Goal: Find specific page/section: Find specific page/section

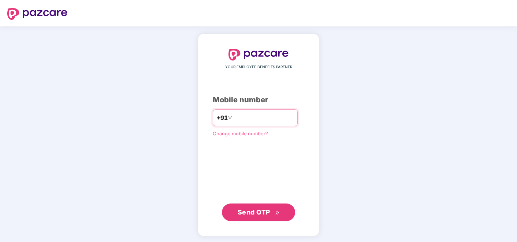
type input "**********"
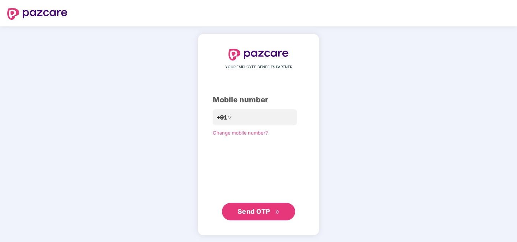
click at [257, 213] on span "Send OTP" at bounding box center [254, 211] width 33 height 8
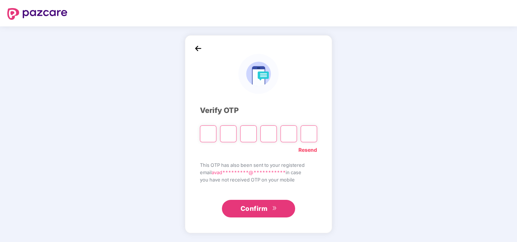
type input "*"
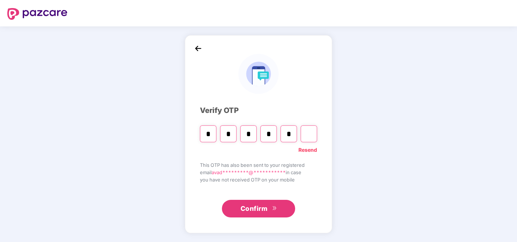
type input "*"
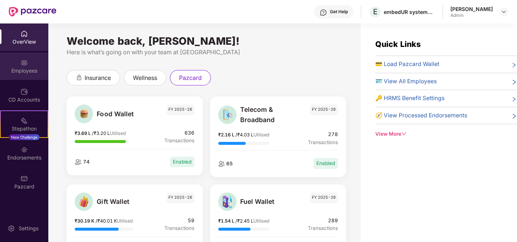
click at [25, 76] on div "Employees" at bounding box center [24, 65] width 48 height 27
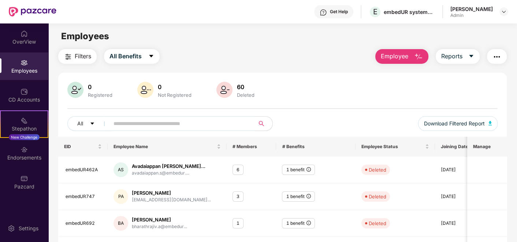
click at [163, 120] on input "text" at bounding box center [178, 123] width 131 height 11
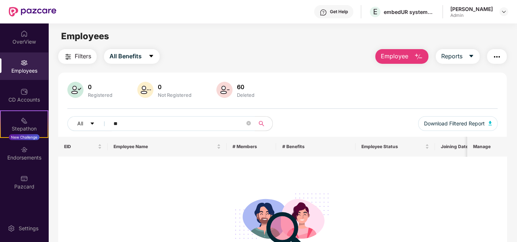
type input "*"
click at [27, 72] on div "Employees" at bounding box center [24, 70] width 48 height 7
click at [96, 123] on button "All" at bounding box center [89, 123] width 45 height 15
click at [179, 124] on input "**********" at bounding box center [178, 123] width 131 height 11
type input "*"
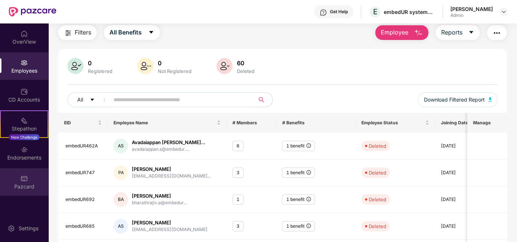
click at [30, 186] on div "Pazcard" at bounding box center [24, 186] width 48 height 7
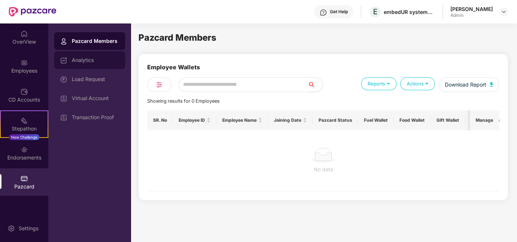
click at [84, 60] on div "Analytics" at bounding box center [96, 60] width 48 height 6
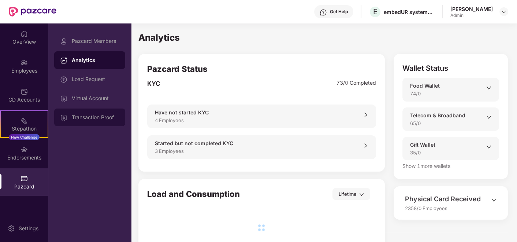
click at [98, 119] on div "Transaction Proof" at bounding box center [96, 117] width 48 height 6
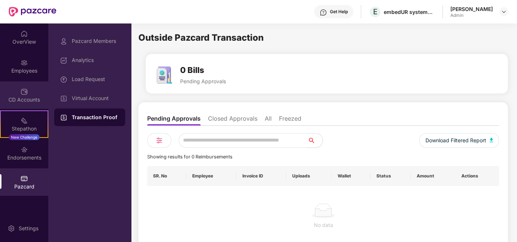
click at [20, 100] on div "CD Accounts" at bounding box center [24, 99] width 48 height 7
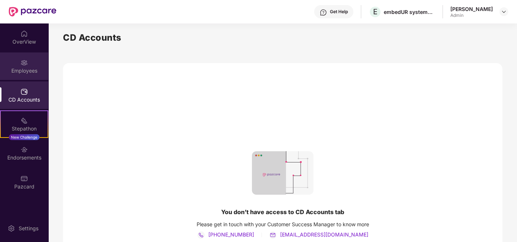
click at [21, 63] on img at bounding box center [24, 62] width 7 height 7
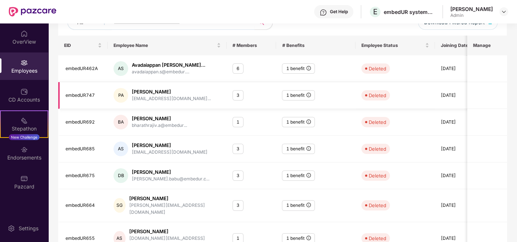
scroll to position [103, 0]
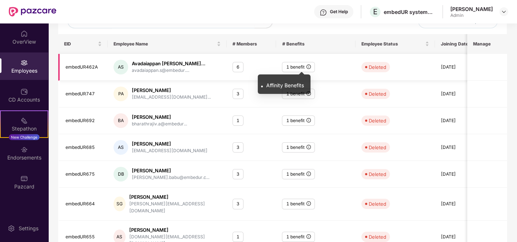
click at [310, 66] on icon "info-circle" at bounding box center [308, 66] width 4 height 4
drag, startPoint x: 298, startPoint y: 75, endPoint x: 298, endPoint y: 68, distance: 7.0
click at [298, 70] on div ". Affinity Benefits" at bounding box center [284, 81] width 53 height 25
click at [298, 67] on div "1 benefit" at bounding box center [298, 67] width 33 height 11
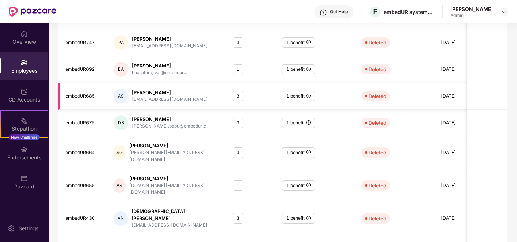
scroll to position [207, 0]
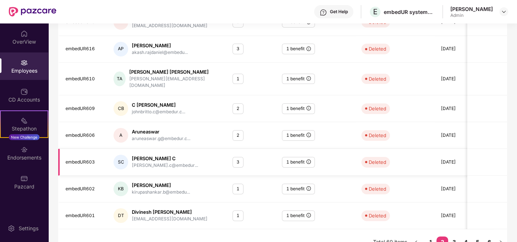
scroll to position [0, 0]
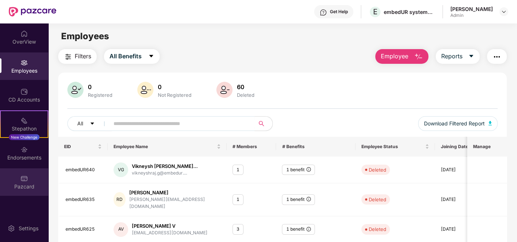
click at [22, 178] on img at bounding box center [24, 178] width 7 height 7
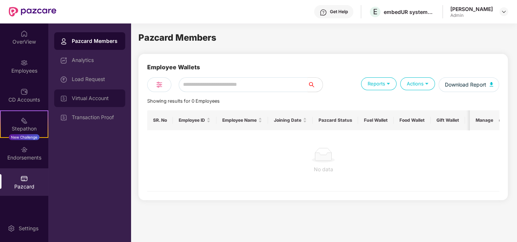
click at [103, 102] on div "Virtual Account" at bounding box center [89, 98] width 71 height 18
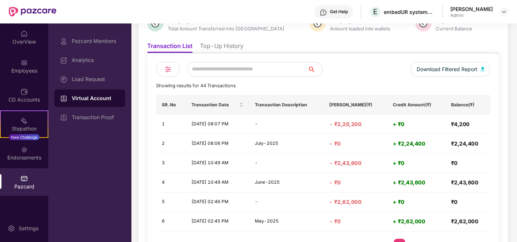
scroll to position [61, 0]
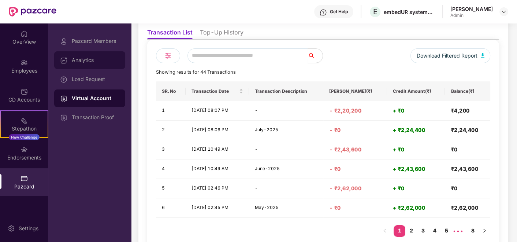
click at [83, 60] on div "Analytics" at bounding box center [96, 60] width 48 height 6
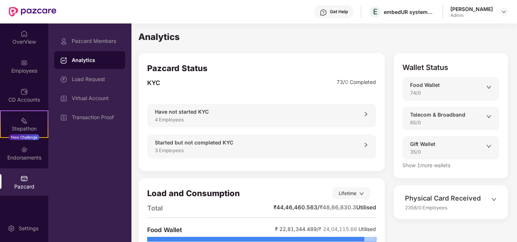
scroll to position [0, 0]
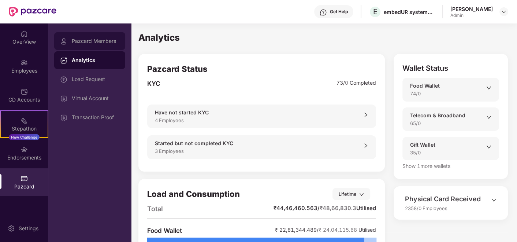
click at [93, 40] on div "Pazcard Members" at bounding box center [96, 41] width 48 height 6
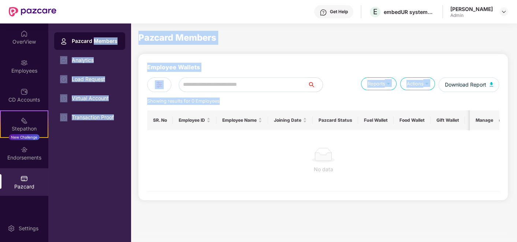
drag, startPoint x: 93, startPoint y: 40, endPoint x: 260, endPoint y: 261, distance: 277.1
click at [260, 241] on html "Get Help E embedUR systems India Private Limited Avadaiappan Subramanian Admin …" at bounding box center [258, 121] width 517 height 242
